Goal: Find specific page/section: Find specific page/section

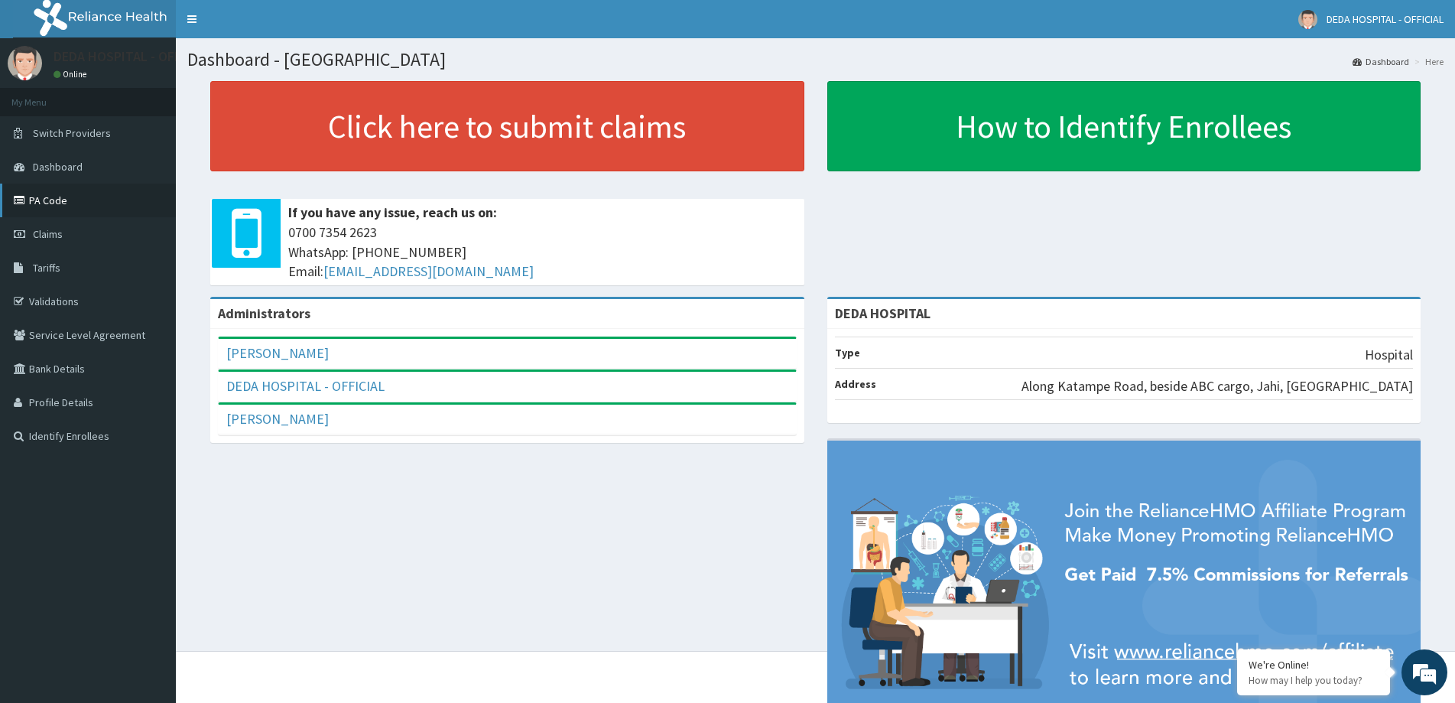
click at [60, 202] on link "PA Code" at bounding box center [88, 201] width 176 height 34
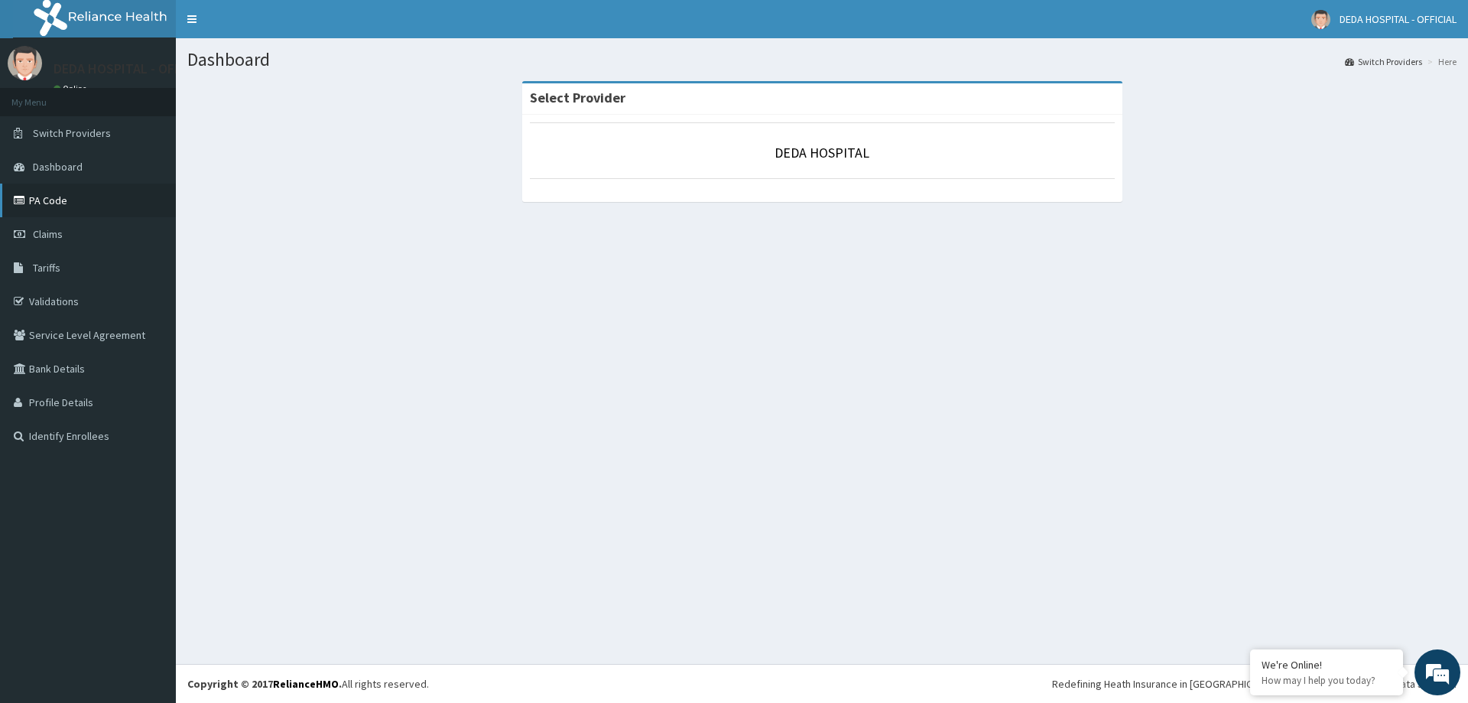
click at [29, 205] on link "PA Code" at bounding box center [88, 201] width 176 height 34
